Goal: Task Accomplishment & Management: Use online tool/utility

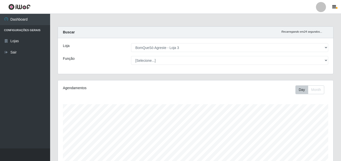
select select "215"
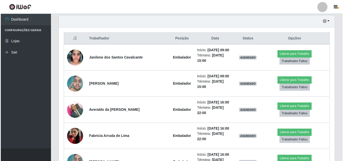
scroll to position [104, 276]
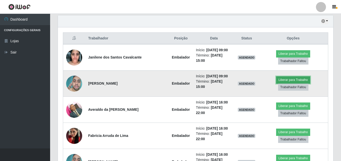
click at [277, 81] on button "Liberar para Trabalho" at bounding box center [294, 79] width 34 height 7
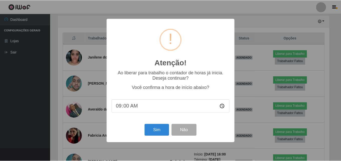
scroll to position [104, 273]
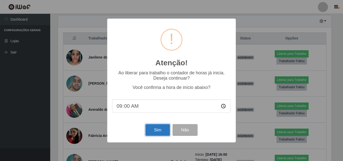
click at [162, 129] on button "Sim" at bounding box center [157, 130] width 24 height 12
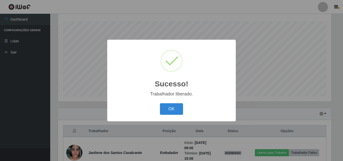
click at [160, 103] on button "OK" at bounding box center [171, 109] width 23 height 12
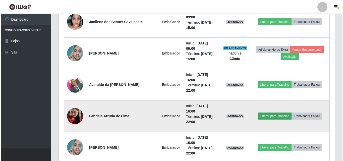
scroll to position [183, 0]
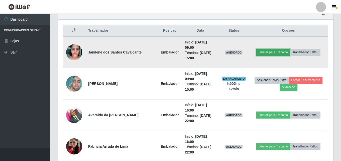
click at [276, 51] on button "Liberar para Trabalho" at bounding box center [274, 52] width 34 height 7
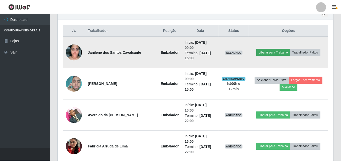
scroll to position [104, 273]
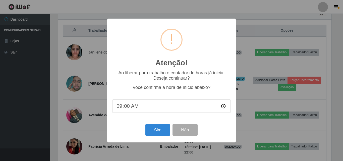
click at [132, 109] on input "09:00" at bounding box center [171, 105] width 118 height 13
click at [126, 106] on input "09:00" at bounding box center [171, 105] width 118 height 13
type input "09:11"
click at [162, 132] on button "Sim" at bounding box center [157, 130] width 24 height 12
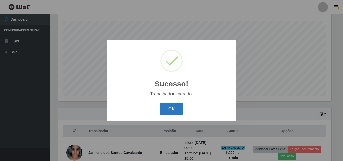
drag, startPoint x: 157, startPoint y: 107, endPoint x: 166, endPoint y: 106, distance: 8.3
click at [162, 107] on div "OK Cancel" at bounding box center [171, 109] width 118 height 14
click at [166, 106] on button "OK" at bounding box center [171, 109] width 23 height 12
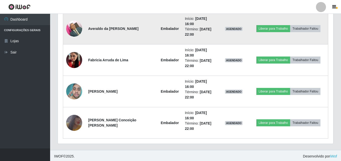
scroll to position [271, 0]
